Goal: Task Accomplishment & Management: Use online tool/utility

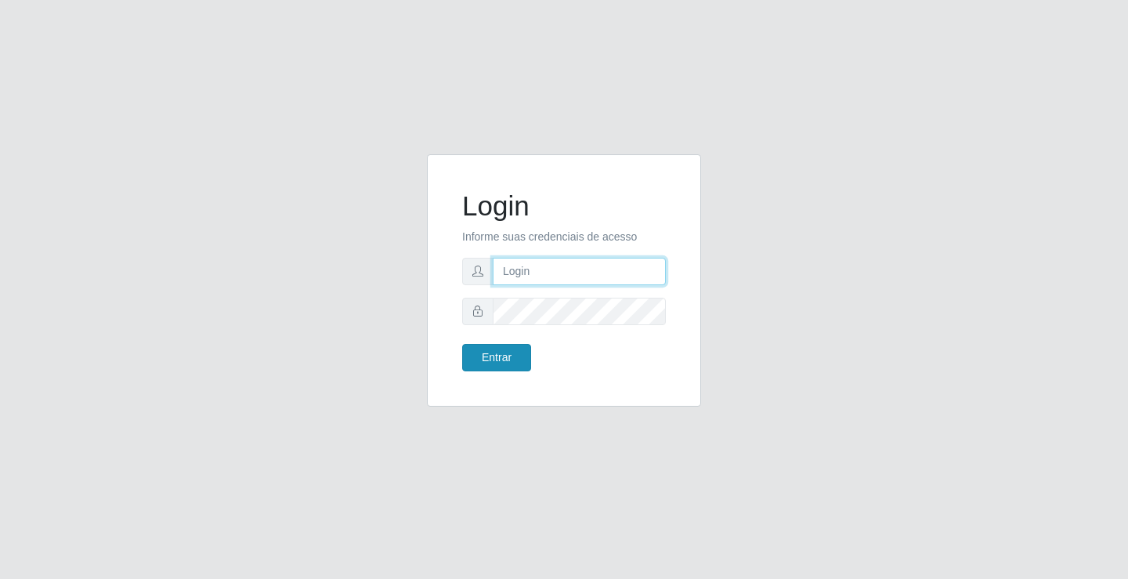
type input "[EMAIL_ADDRESS][DOMAIN_NAME]"
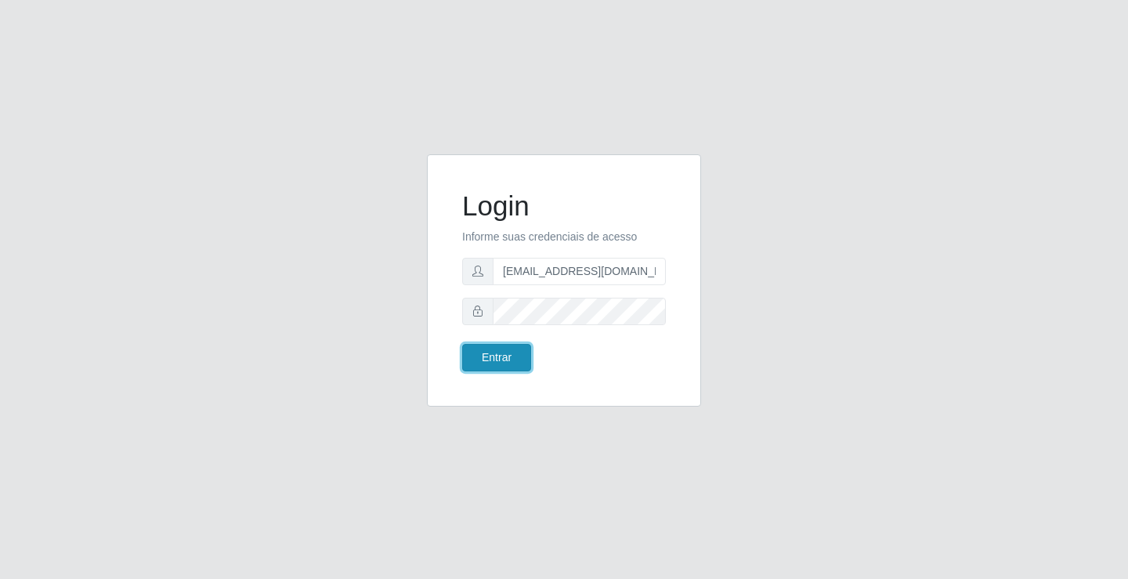
click at [491, 367] on button "Entrar" at bounding box center [496, 357] width 69 height 27
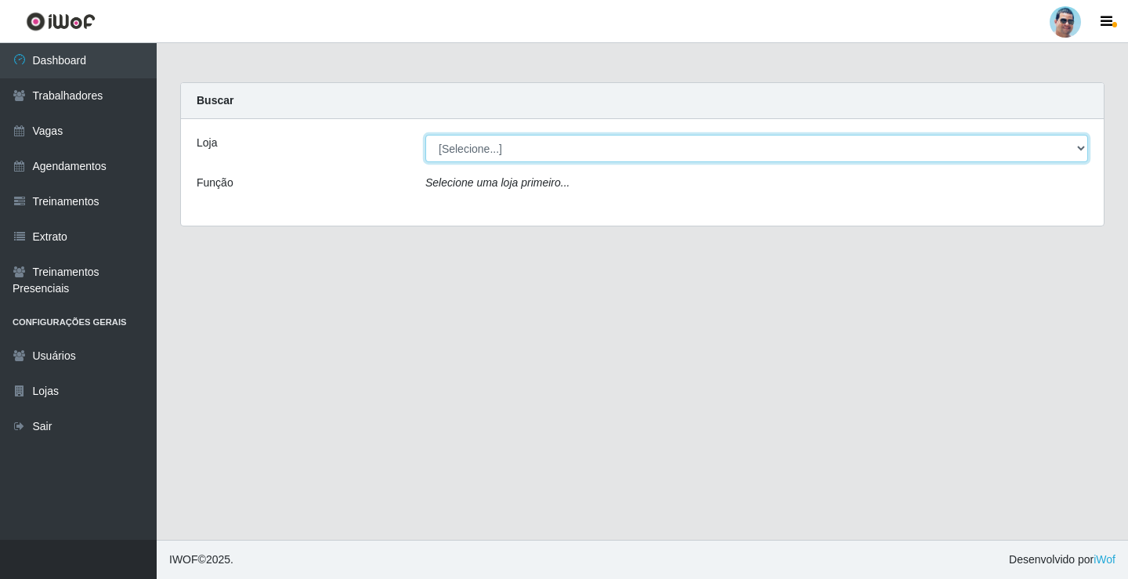
click at [713, 140] on select "[Selecione...] Mercadinho Extrabom" at bounding box center [756, 148] width 663 height 27
select select "175"
click at [425, 135] on select "[Selecione...] Mercadinho Extrabom" at bounding box center [756, 148] width 663 height 27
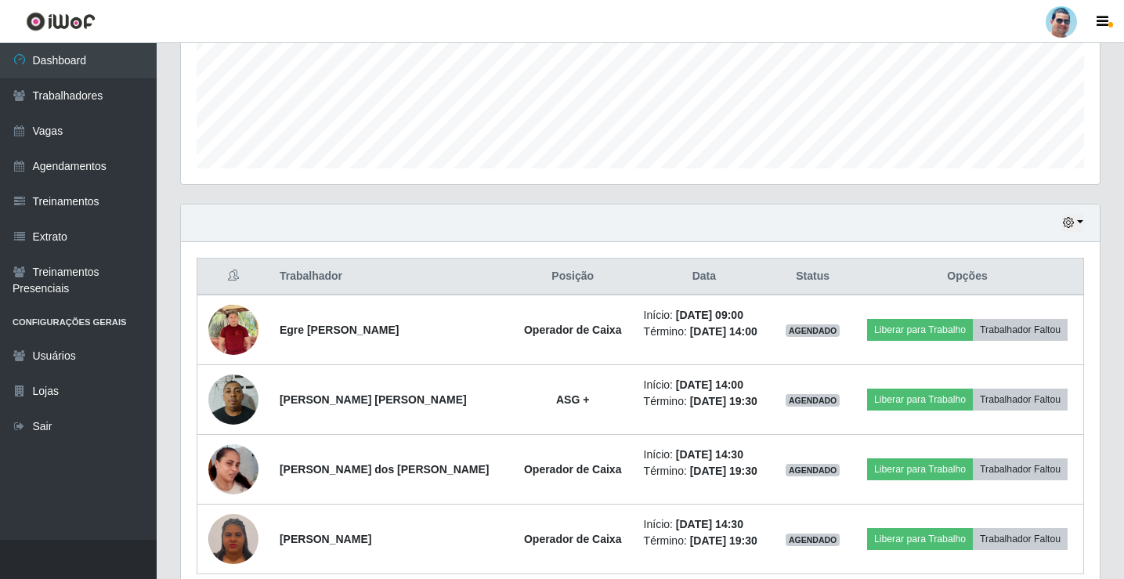
scroll to position [461, 0]
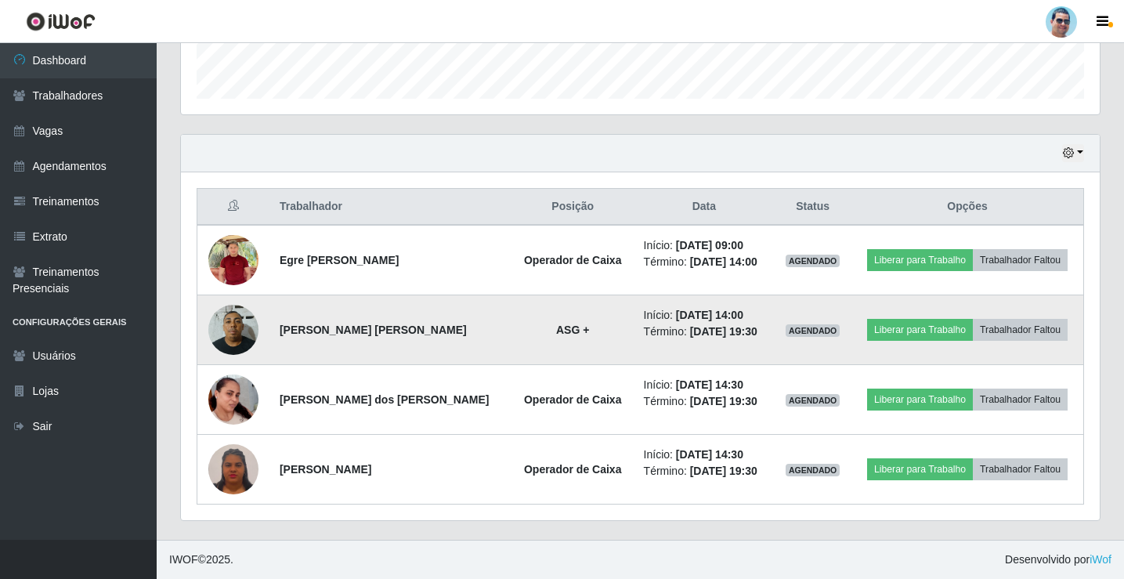
click at [246, 330] on img at bounding box center [233, 329] width 50 height 67
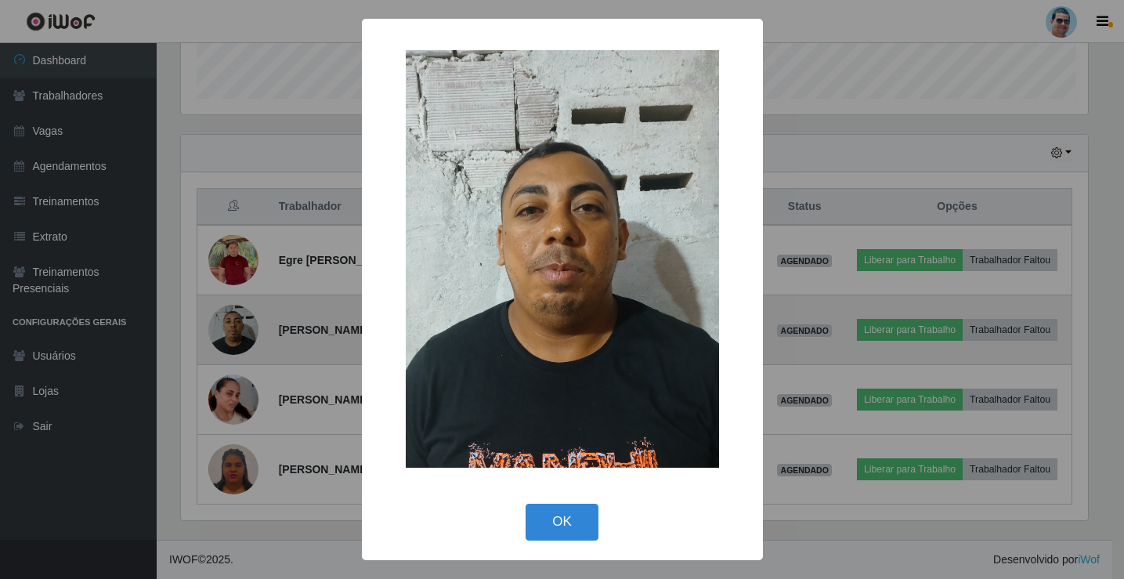
scroll to position [325, 911]
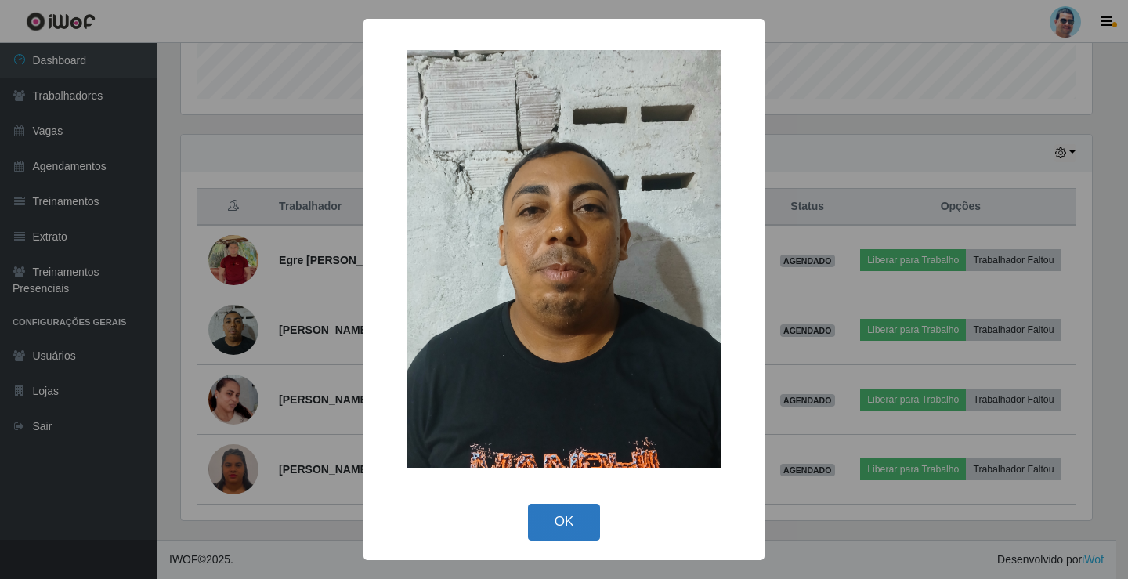
click at [588, 520] on button "OK" at bounding box center [564, 522] width 73 height 37
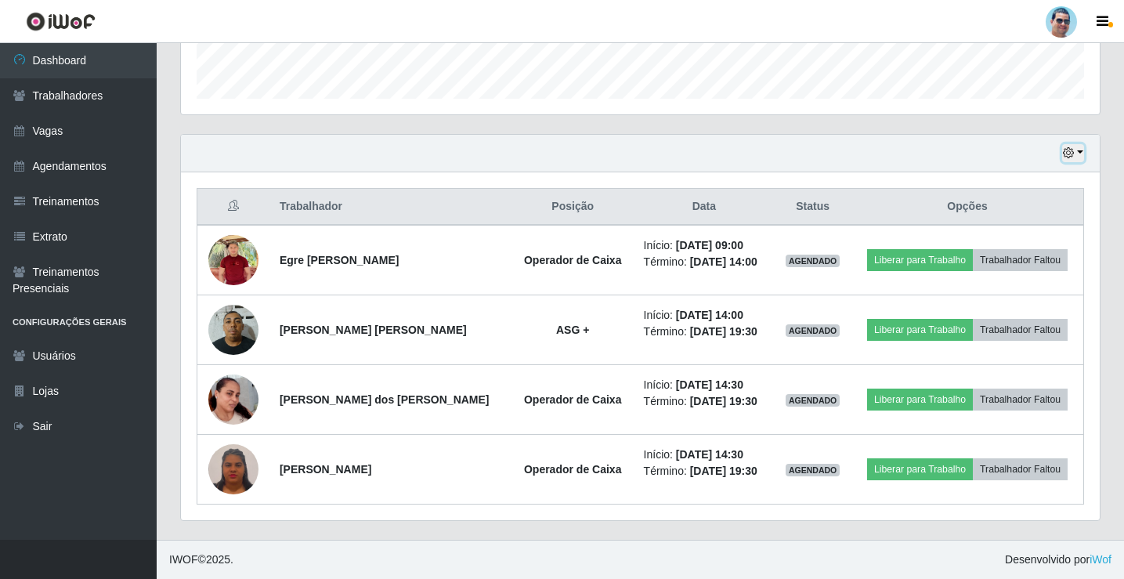
click at [1065, 149] on icon "button" at bounding box center [1068, 152] width 11 height 11
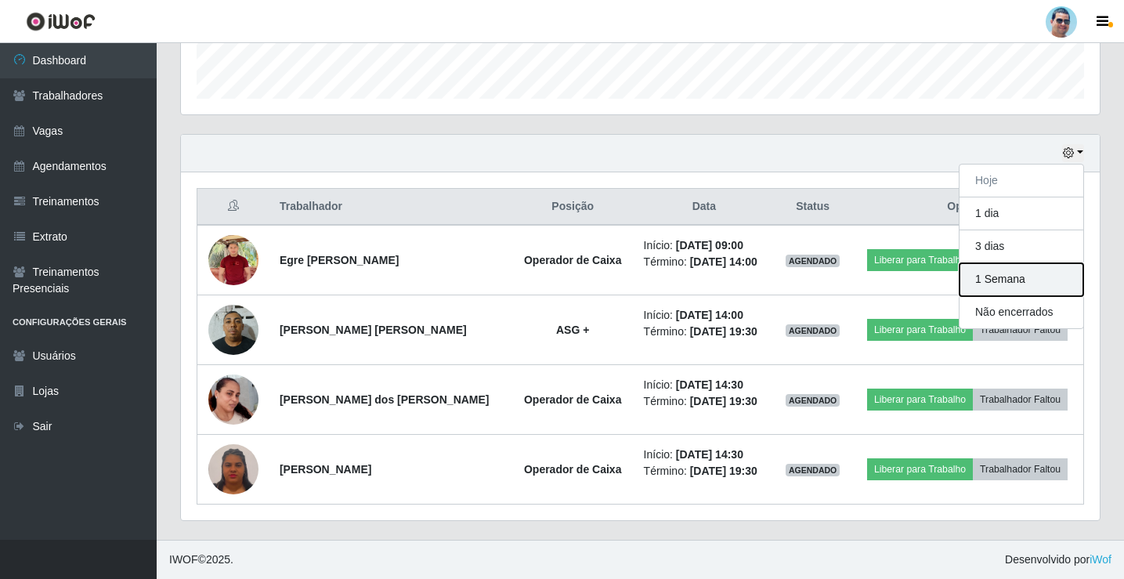
click at [1003, 284] on button "1 Semana" at bounding box center [1022, 279] width 124 height 33
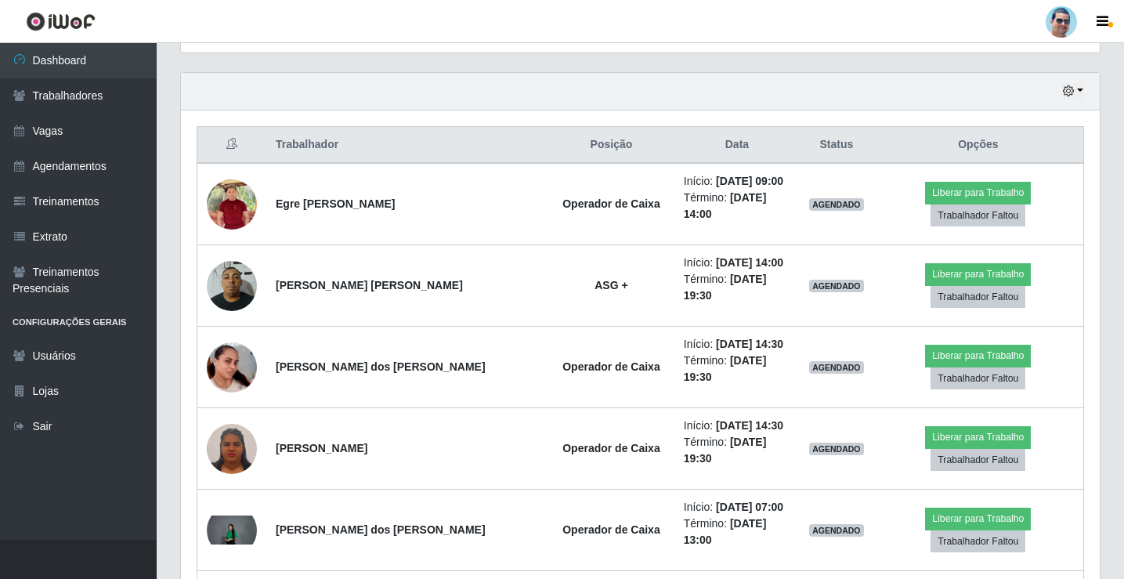
scroll to position [445, 0]
